Goal: Communication & Community: Answer question/provide support

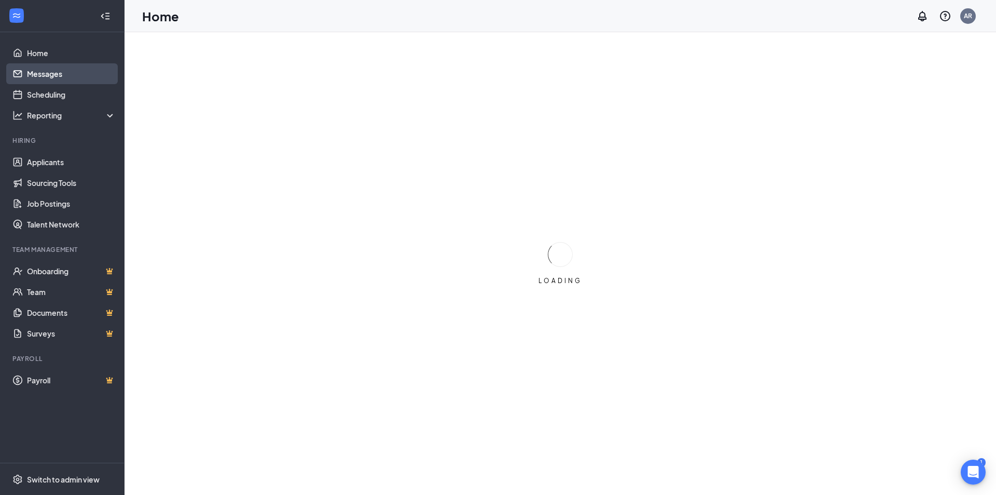
click at [40, 75] on link "Messages" at bounding box center [71, 73] width 89 height 21
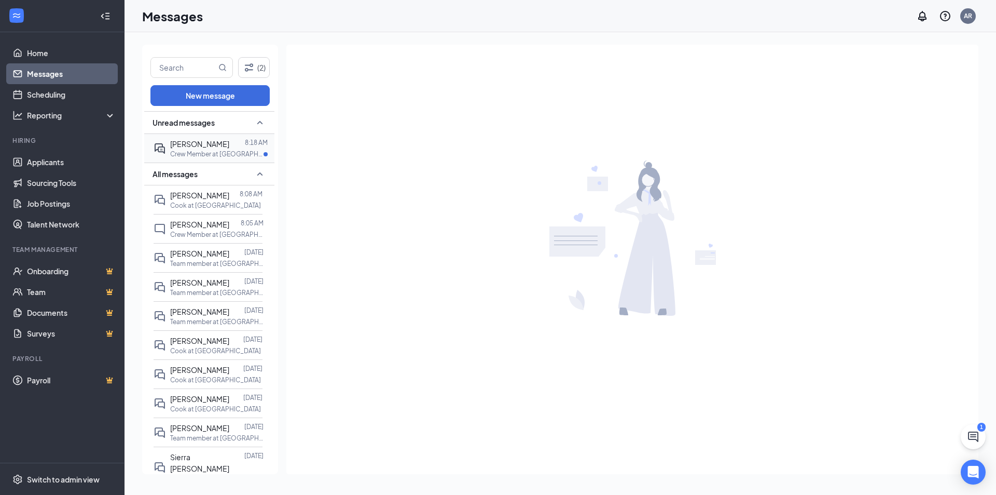
click at [204, 134] on div "[PERSON_NAME] 8:18 AM Crew Member at [GEOGRAPHIC_DATA]" at bounding box center [208, 148] width 109 height 29
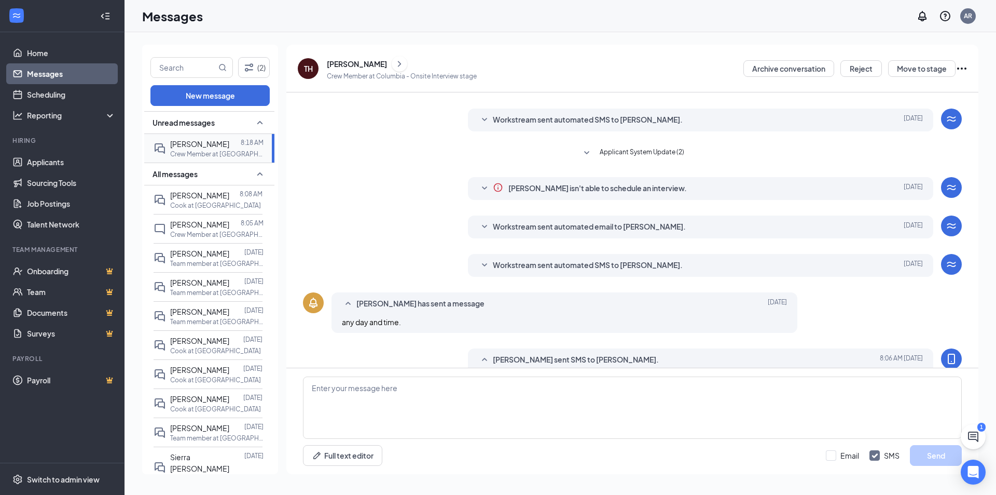
scroll to position [140, 0]
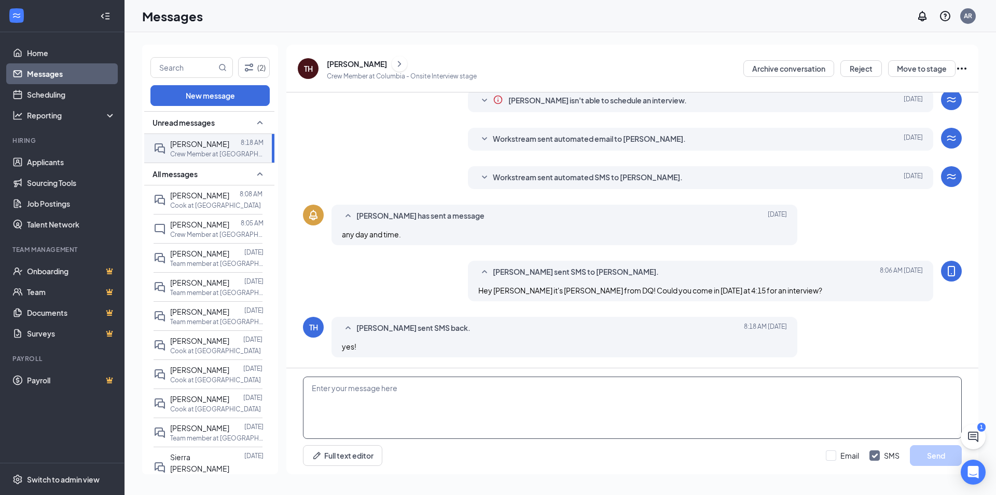
click at [443, 403] on textarea at bounding box center [632, 407] width 659 height 62
type textarea "Perfect! See you [DATE] at 4:15!"
click at [939, 459] on button "Send" at bounding box center [936, 455] width 52 height 21
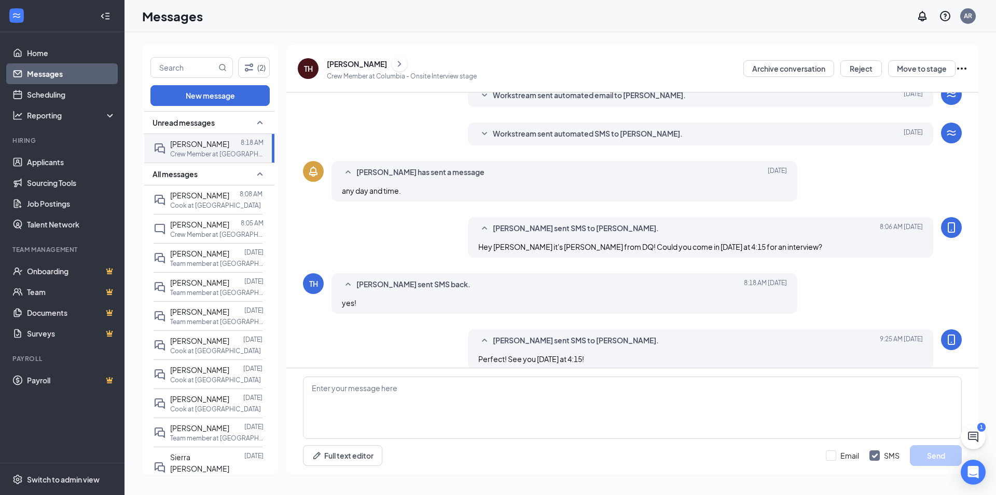
scroll to position [196, 0]
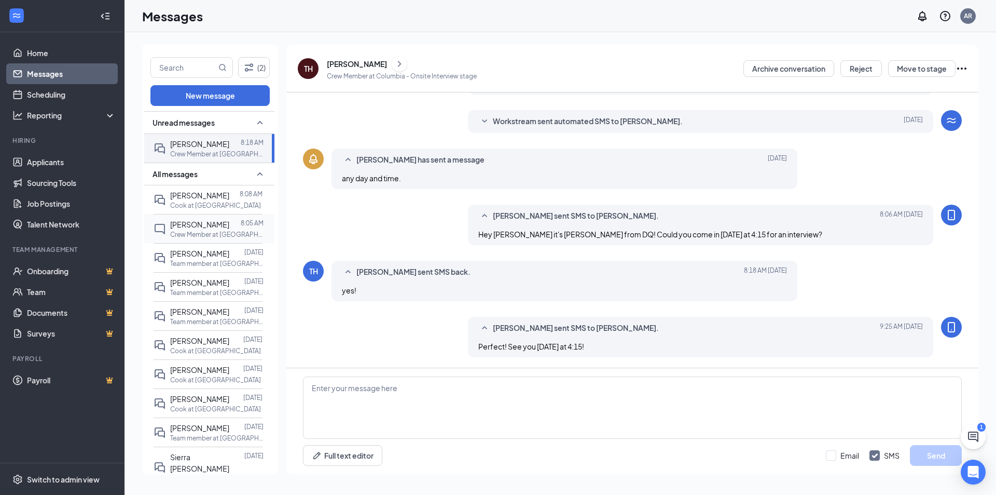
click at [200, 229] on span "[PERSON_NAME]" at bounding box center [199, 224] width 59 height 9
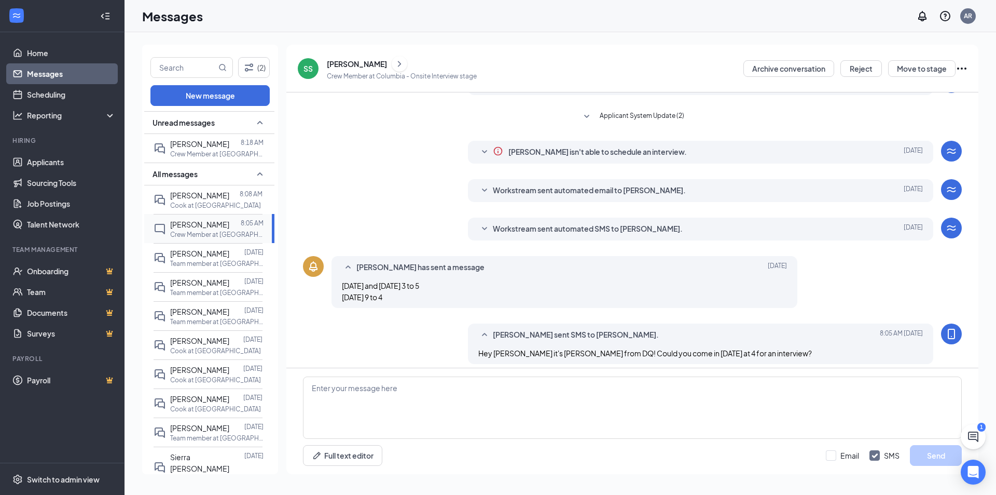
scroll to position [142, 0]
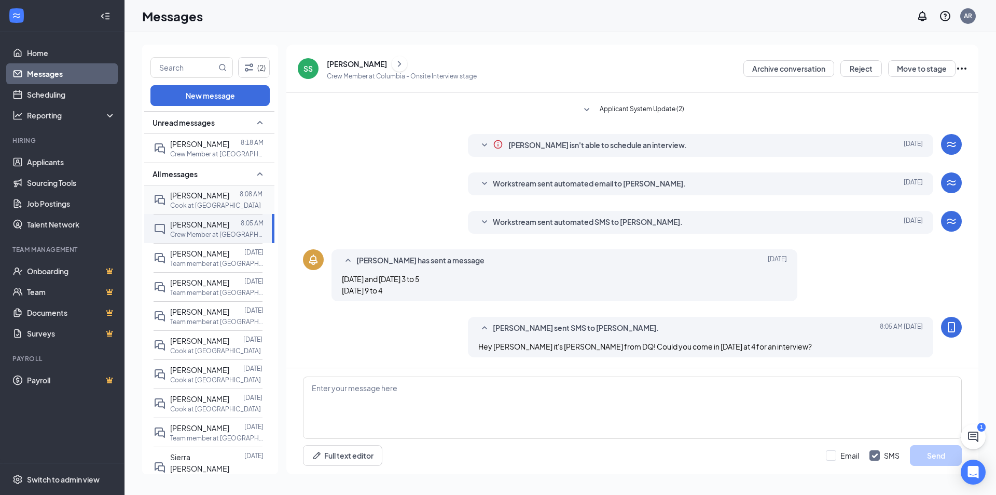
click at [211, 204] on p "Cook at [GEOGRAPHIC_DATA]" at bounding box center [215, 205] width 91 height 9
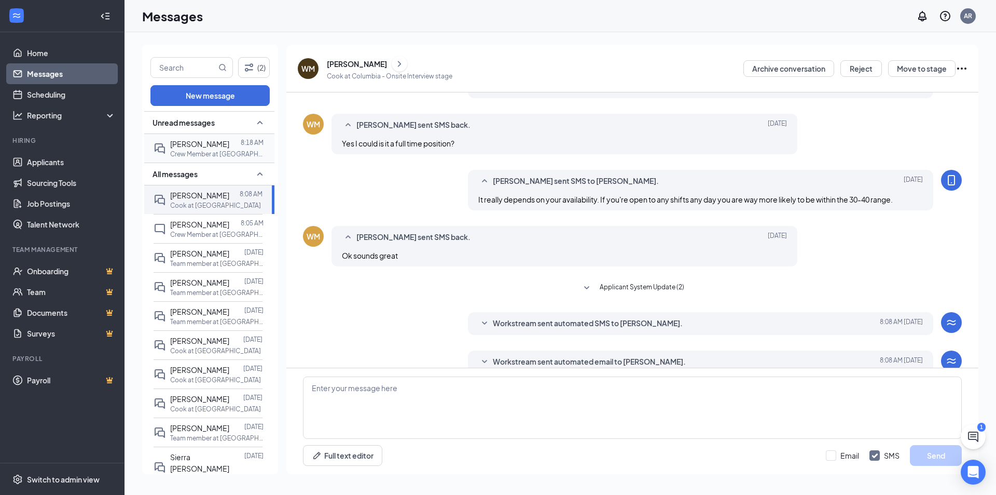
scroll to position [166, 0]
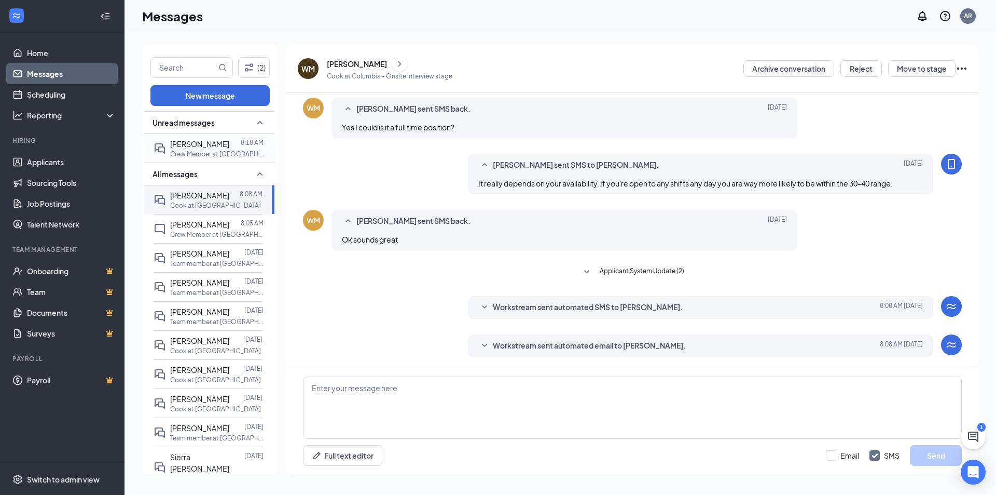
click at [180, 134] on div "[PERSON_NAME] 8:18 AM Crew Member at [GEOGRAPHIC_DATA]" at bounding box center [208, 148] width 109 height 29
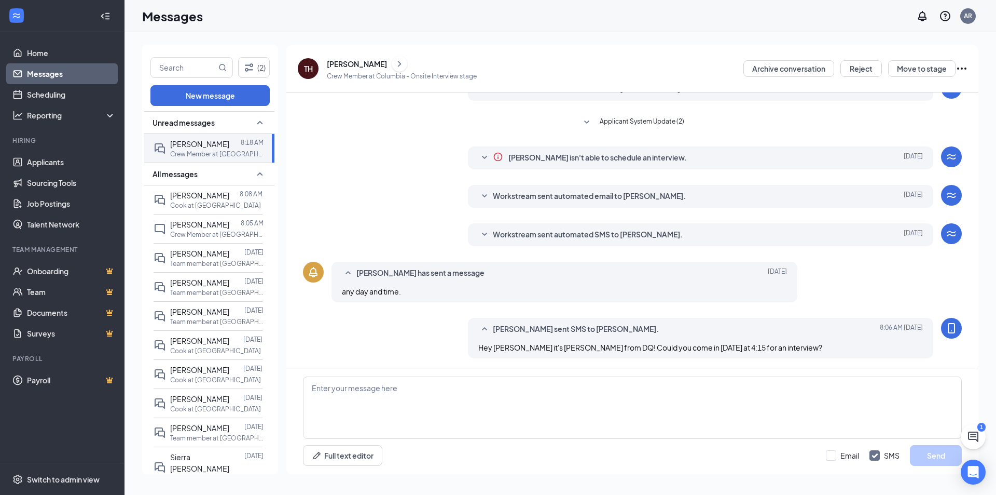
scroll to position [166, 0]
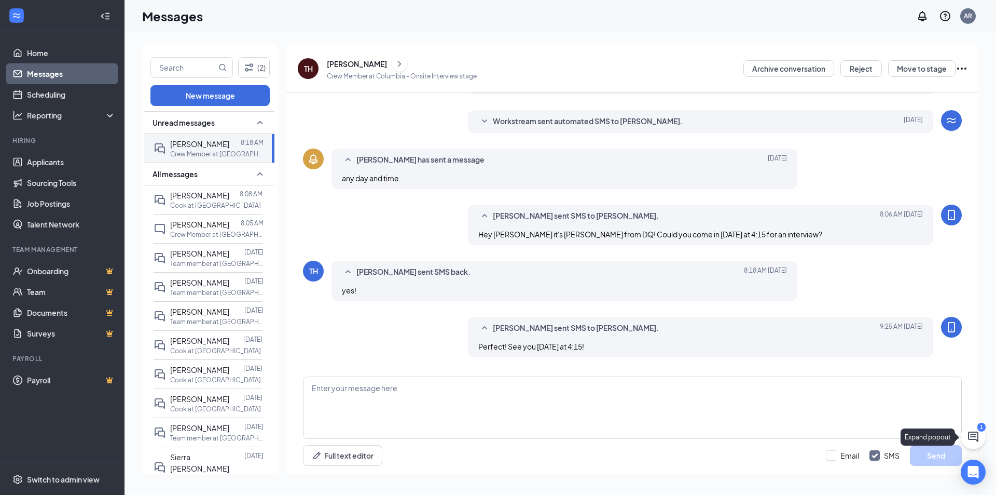
click at [974, 435] on icon "ChatActive" at bounding box center [973, 436] width 10 height 10
click at [806, 484] on div "1" at bounding box center [802, 481] width 13 height 12
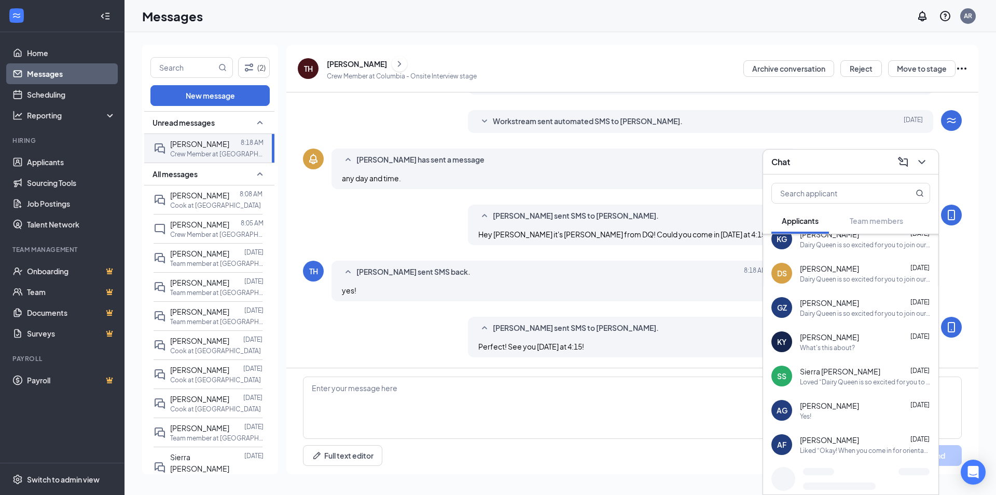
scroll to position [0, 0]
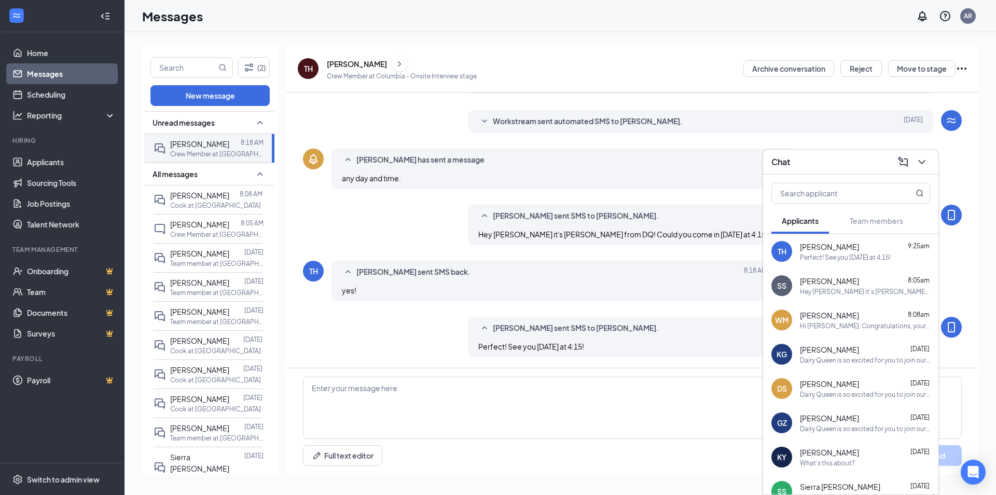
drag, startPoint x: 347, startPoint y: 231, endPoint x: 415, endPoint y: 222, distance: 68.6
click at [349, 230] on div "[PERSON_NAME] sent SMS to [PERSON_NAME]. [DATE] 8:06 AM Hey Teona it's [PERSON_…" at bounding box center [632, 227] width 659 height 46
click at [925, 161] on icon "ChevronDown" at bounding box center [922, 162] width 12 height 12
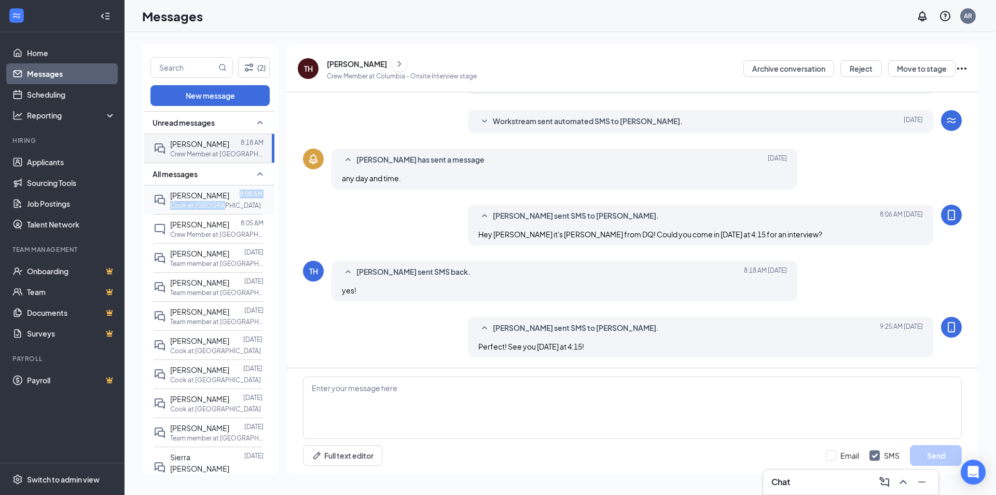
click at [220, 201] on div "[PERSON_NAME] 8:08 AM Cook at [GEOGRAPHIC_DATA]" at bounding box center [216, 199] width 92 height 20
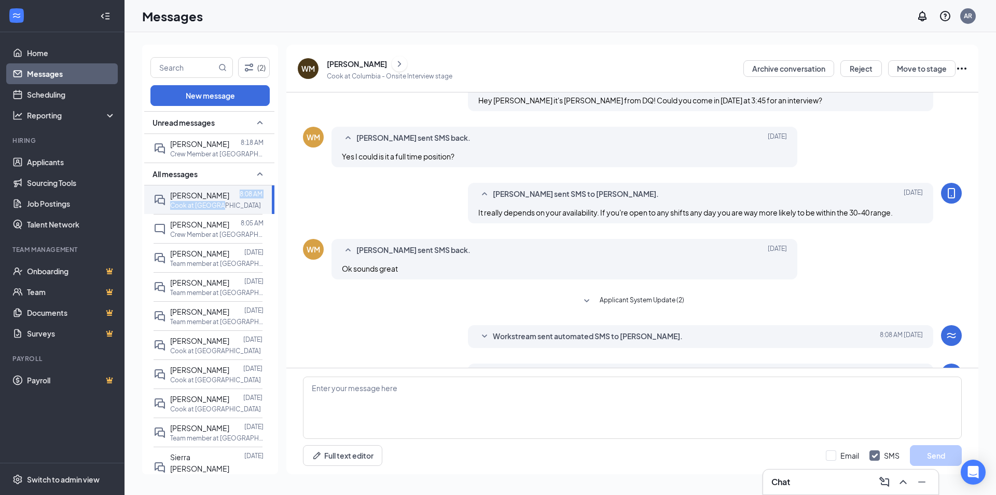
scroll to position [114, 0]
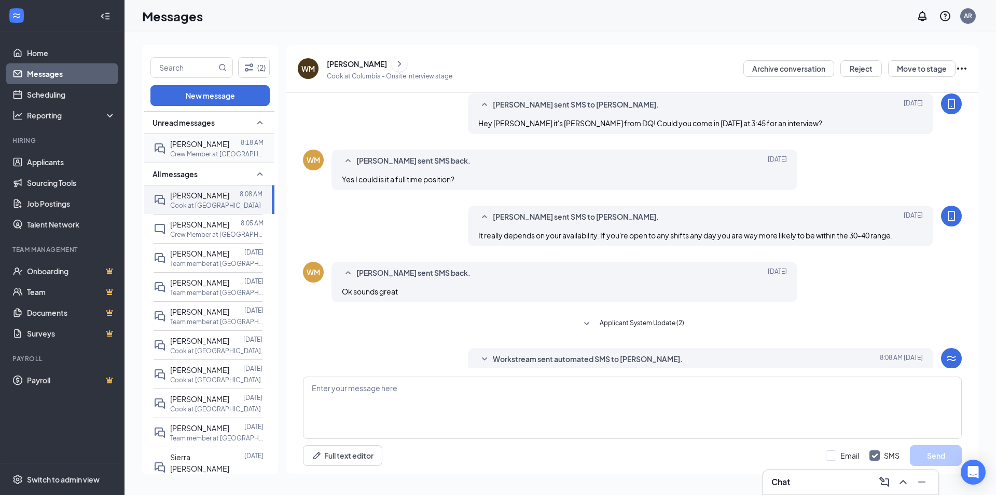
click at [230, 152] on p "Crew Member at [GEOGRAPHIC_DATA]" at bounding box center [216, 153] width 93 height 9
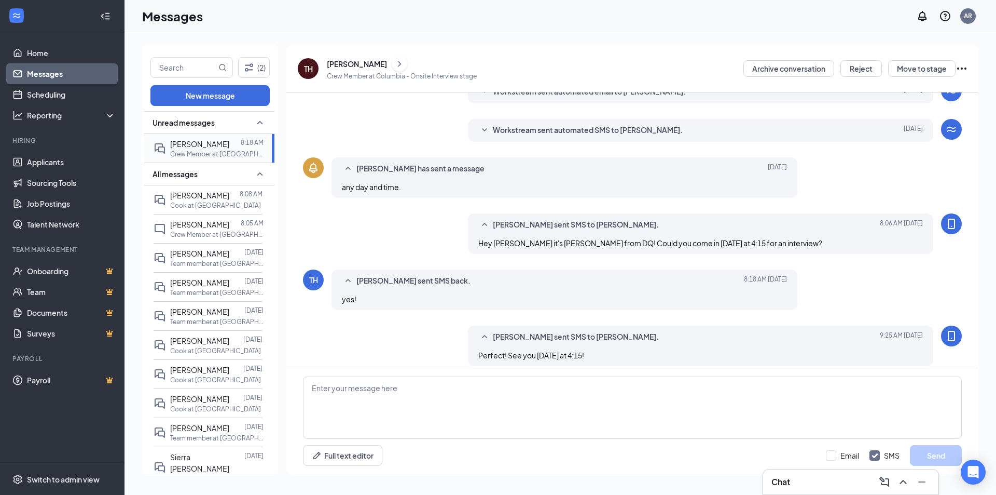
scroll to position [166, 0]
